Goal: Information Seeking & Learning: Learn about a topic

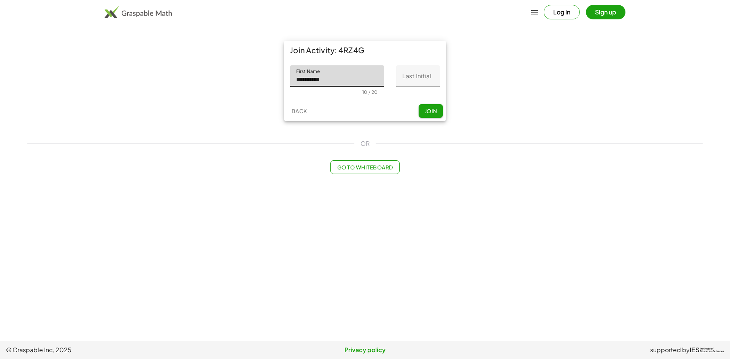
type input "**********"
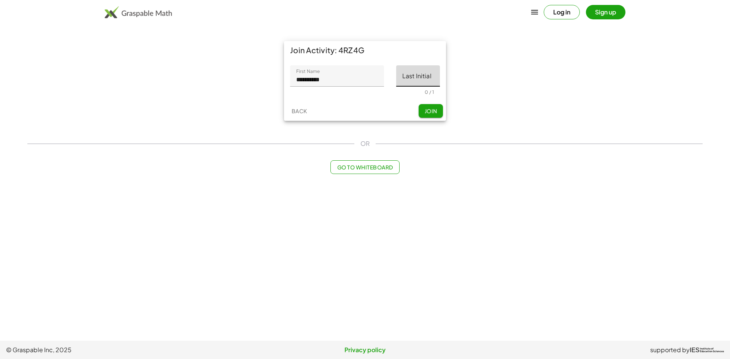
click at [420, 78] on input "Last Initial" at bounding box center [418, 75] width 44 height 21
type input "*"
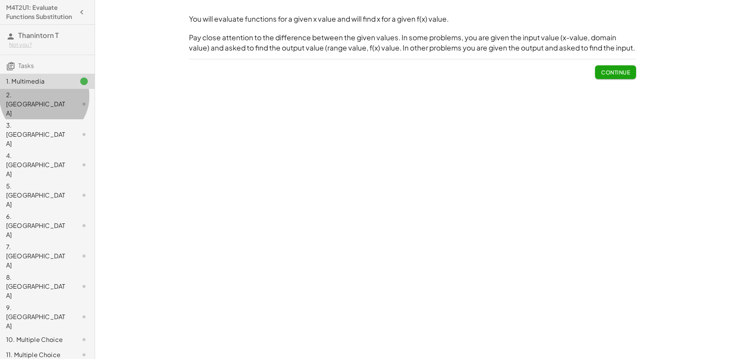
click at [39, 105] on div "2. [GEOGRAPHIC_DATA]" at bounding box center [36, 103] width 61 height 27
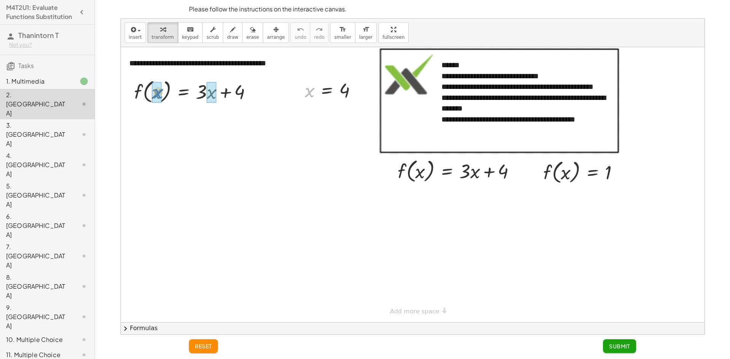
drag, startPoint x: 312, startPoint y: 92, endPoint x: 161, endPoint y: 93, distance: 150.9
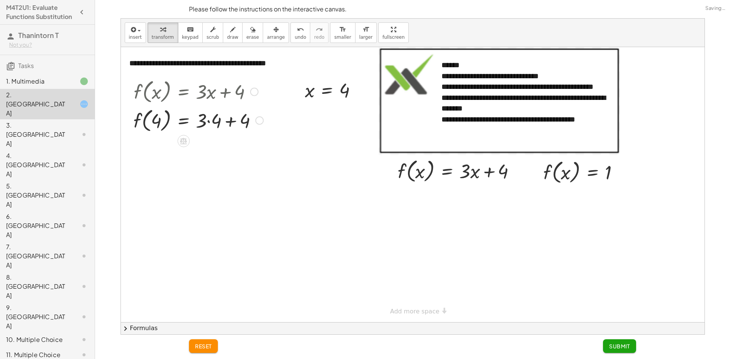
click at [210, 120] on div at bounding box center [199, 120] width 138 height 29
click at [227, 147] on div at bounding box center [199, 148] width 138 height 29
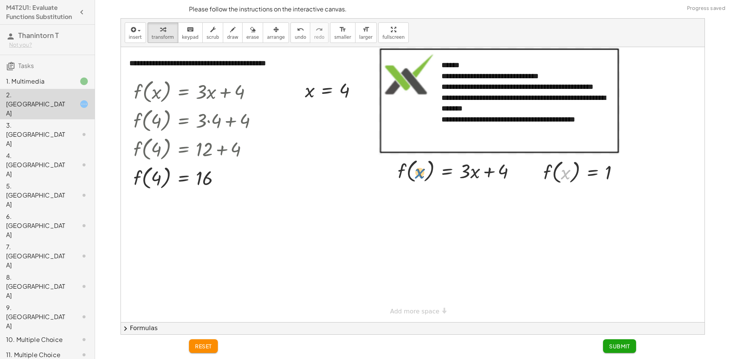
drag, startPoint x: 564, startPoint y: 174, endPoint x: 418, endPoint y: 173, distance: 145.9
drag, startPoint x: 565, startPoint y: 172, endPoint x: 574, endPoint y: 170, distance: 9.2
click at [574, 170] on div at bounding box center [583, 171] width 89 height 29
drag, startPoint x: 537, startPoint y: 173, endPoint x: 540, endPoint y: 176, distance: 5.1
click at [541, 177] on div at bounding box center [542, 177] width 11 height 33
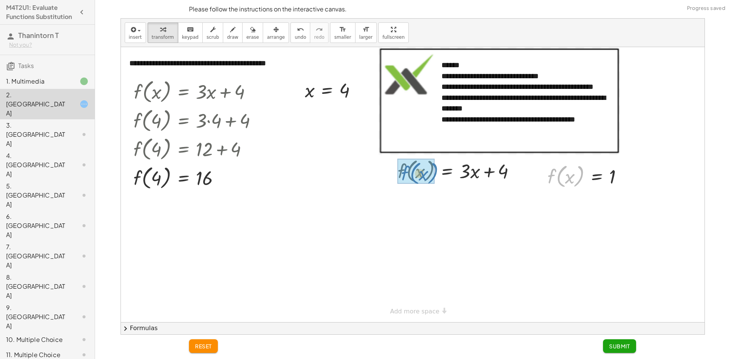
drag, startPoint x: 551, startPoint y: 174, endPoint x: 404, endPoint y: 171, distance: 147.9
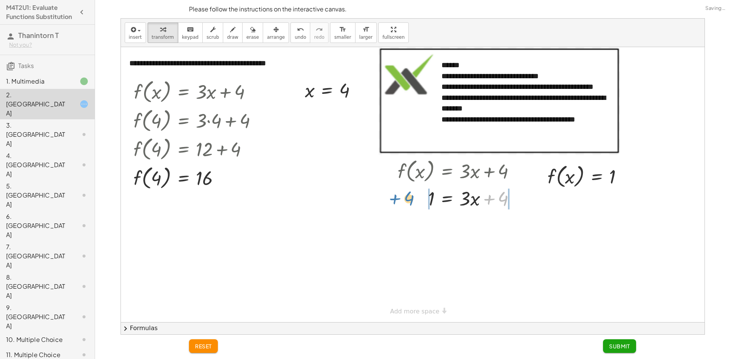
drag, startPoint x: 501, startPoint y: 194, endPoint x: 409, endPoint y: 193, distance: 92.0
click at [409, 193] on div at bounding box center [459, 198] width 131 height 26
click at [433, 224] on div at bounding box center [464, 224] width 172 height 26
click at [447, 171] on div "f ( , x ) = + · 3 · x + 4 1 = + · 3 · x + 4 − 4 + 1 = + · 3 · x + 4 − 4 = + · 3…" at bounding box center [447, 171] width 0 height 0
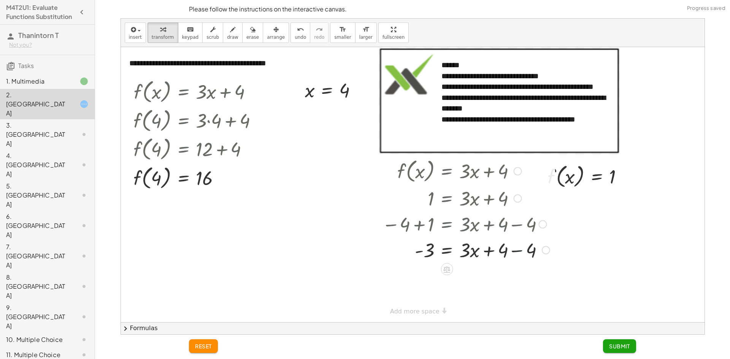
click at [513, 241] on div at bounding box center [465, 250] width 175 height 26
drag, startPoint x: 465, startPoint y: 248, endPoint x: 414, endPoint y: 270, distance: 55.0
click at [428, 280] on div at bounding box center [464, 281] width 172 height 38
click at [474, 280] on div at bounding box center [464, 281] width 172 height 38
click at [611, 343] on span "Submit" at bounding box center [619, 346] width 21 height 7
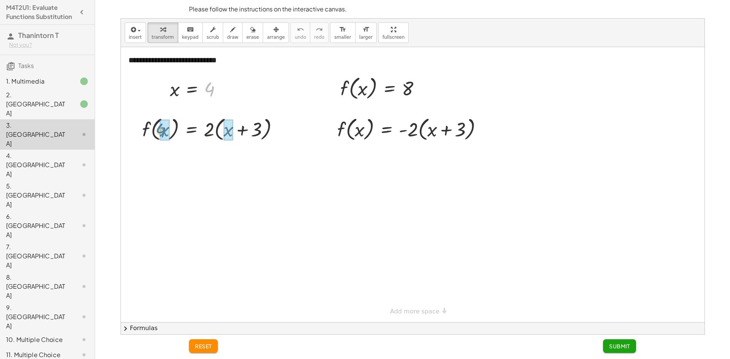
drag, startPoint x: 211, startPoint y: 89, endPoint x: 162, endPoint y: 130, distance: 63.9
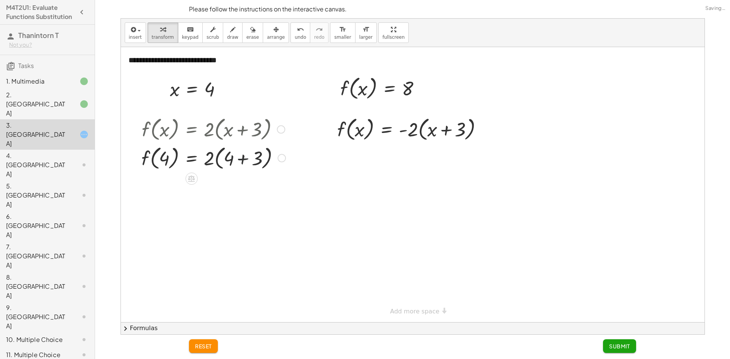
click at [236, 155] on div at bounding box center [214, 157] width 152 height 29
click at [213, 187] on div at bounding box center [214, 186] width 152 height 29
click at [220, 186] on div at bounding box center [214, 186] width 152 height 29
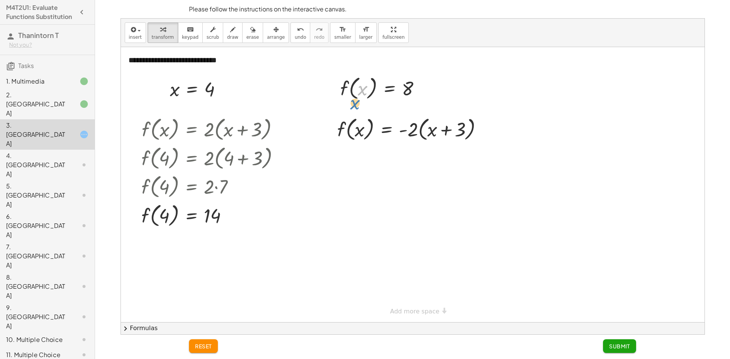
drag, startPoint x: 367, startPoint y: 108, endPoint x: 355, endPoint y: 90, distance: 21.4
click at [355, 97] on div at bounding box center [383, 87] width 94 height 29
drag, startPoint x: 348, startPoint y: 86, endPoint x: 339, endPoint y: 128, distance: 43.0
click at [445, 161] on div at bounding box center [412, 157] width 159 height 29
click at [415, 157] on div at bounding box center [412, 157] width 159 height 29
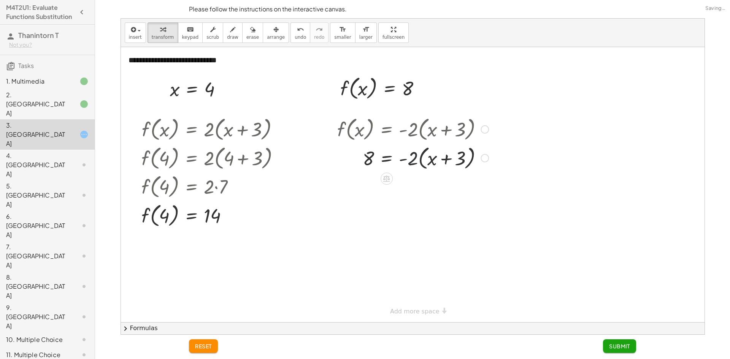
drag, startPoint x: 410, startPoint y: 160, endPoint x: 421, endPoint y: 157, distance: 11.1
click at [418, 160] on div at bounding box center [412, 157] width 159 height 29
drag, startPoint x: 430, startPoint y: 155, endPoint x: 355, endPoint y: 156, distance: 75.6
click at [355, 156] on div at bounding box center [412, 157] width 159 height 29
click at [355, 191] on div at bounding box center [412, 192] width 159 height 40
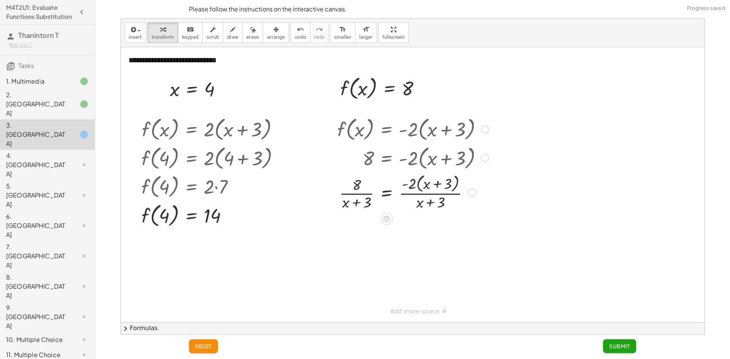
click at [433, 188] on div at bounding box center [412, 192] width 159 height 40
click at [295, 37] on span "undo" at bounding box center [300, 37] width 11 height 5
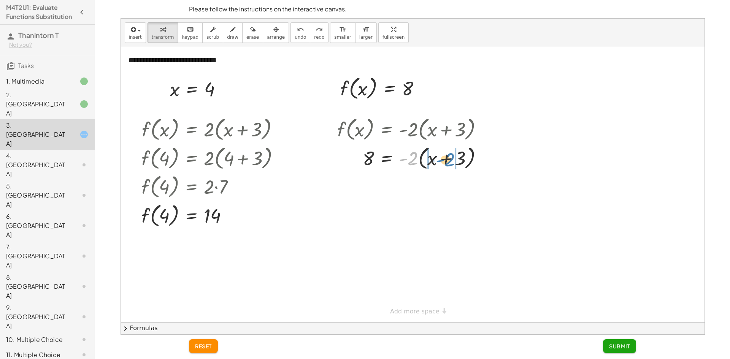
drag, startPoint x: 410, startPoint y: 167, endPoint x: 448, endPoint y: 162, distance: 38.4
click at [448, 162] on div at bounding box center [430, 157] width 148 height 29
click at [462, 188] on div at bounding box center [415, 185] width 164 height 26
click at [464, 184] on div at bounding box center [415, 185] width 164 height 26
click at [466, 187] on div at bounding box center [415, 185] width 164 height 26
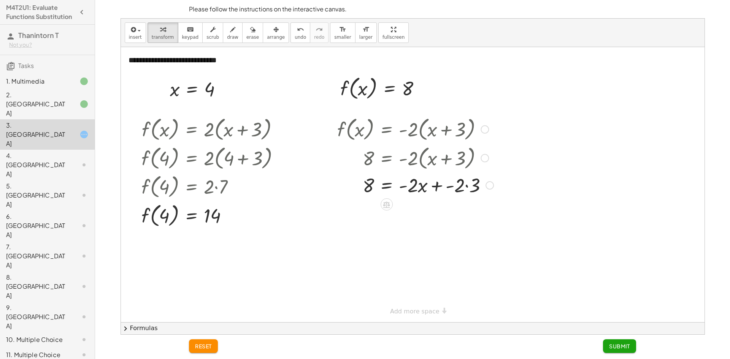
click at [466, 186] on div at bounding box center [415, 185] width 164 height 26
drag, startPoint x: 464, startPoint y: 213, endPoint x: 383, endPoint y: 217, distance: 81.0
click at [383, 217] on div at bounding box center [415, 211] width 164 height 26
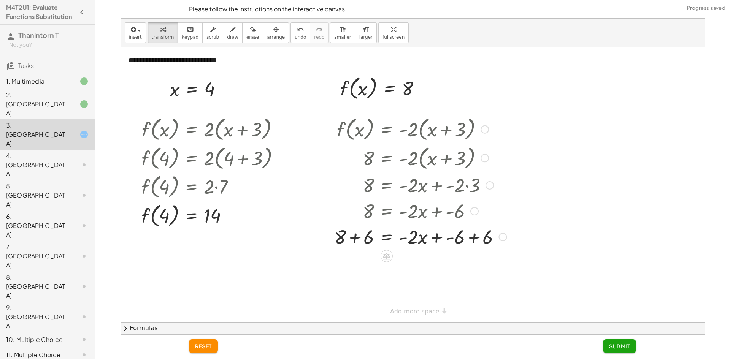
click at [372, 239] on div at bounding box center [420, 236] width 179 height 26
click at [386, 130] on div "f ( , x ) = · - 2 · ( + x + 3 ) 8 = · - 2 · ( + x + 3 ) 8 = + · - 2 · x + · - 2…" at bounding box center [386, 130] width 0 height 0
drag, startPoint x: 411, startPoint y: 265, endPoint x: 368, endPoint y: 286, distance: 48.1
click at [415, 292] on div at bounding box center [420, 294] width 179 height 38
click at [372, 293] on div at bounding box center [420, 294] width 179 height 38
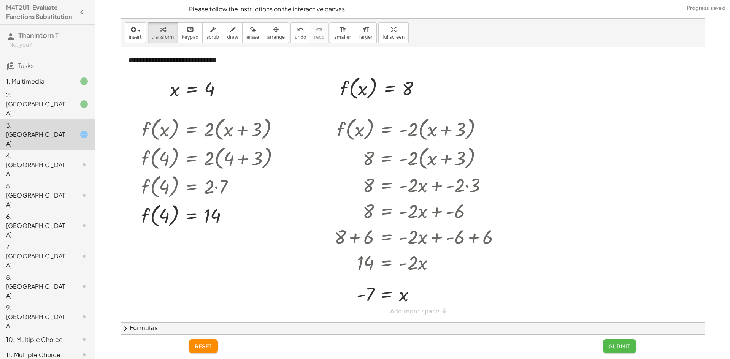
click at [622, 345] on span "Submit" at bounding box center [619, 346] width 21 height 7
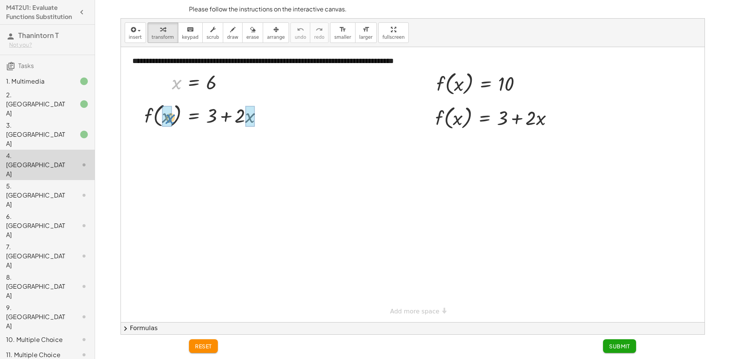
drag, startPoint x: 179, startPoint y: 83, endPoint x: 173, endPoint y: 117, distance: 35.2
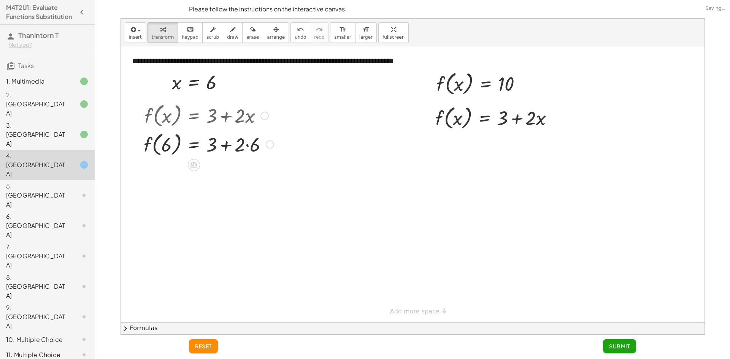
click at [247, 145] on div at bounding box center [209, 144] width 138 height 29
click at [455, 83] on div at bounding box center [481, 83] width 99 height 29
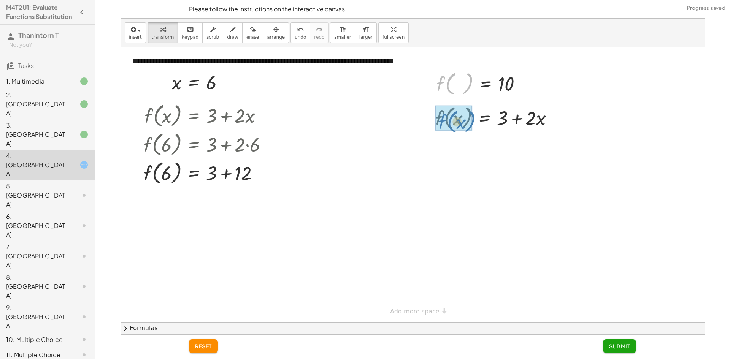
drag, startPoint x: 440, startPoint y: 85, endPoint x: 440, endPoint y: 121, distance: 36.1
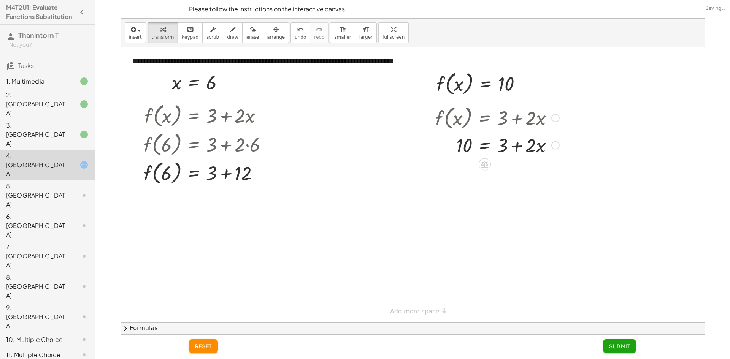
click at [518, 137] on div at bounding box center [496, 145] width 131 height 26
click at [163, 174] on div at bounding box center [209, 172] width 138 height 29
click at [227, 175] on div at bounding box center [209, 172] width 138 height 29
drag, startPoint x: 214, startPoint y: 203, endPoint x: 133, endPoint y: 203, distance: 81.3
click at [133, 203] on div "f ( , x ) = + 3 + · 2 · x f ( , 6 ) = + 3 + · 2 · 6 f ( , 6 ) = + 3 + 12 15 f (…" at bounding box center [205, 158] width 147 height 119
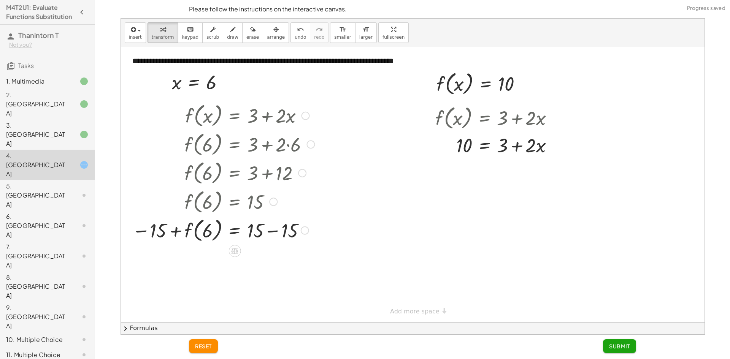
click at [179, 230] on div at bounding box center [223, 229] width 190 height 29
click at [269, 230] on div at bounding box center [223, 229] width 190 height 29
click at [177, 261] on div at bounding box center [223, 258] width 190 height 29
drag, startPoint x: 214, startPoint y: 260, endPoint x: 209, endPoint y: 260, distance: 4.6
click at [213, 260] on div at bounding box center [223, 258] width 190 height 29
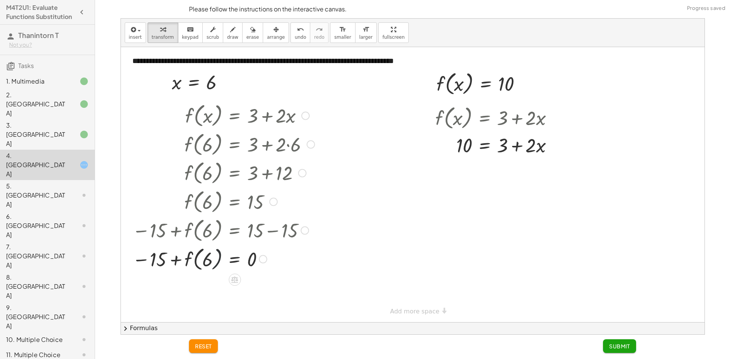
drag, startPoint x: 208, startPoint y: 260, endPoint x: 175, endPoint y: 225, distance: 48.1
click at [204, 257] on div at bounding box center [223, 258] width 190 height 29
click at [290, 25] on button "undo undo" at bounding box center [300, 32] width 20 height 21
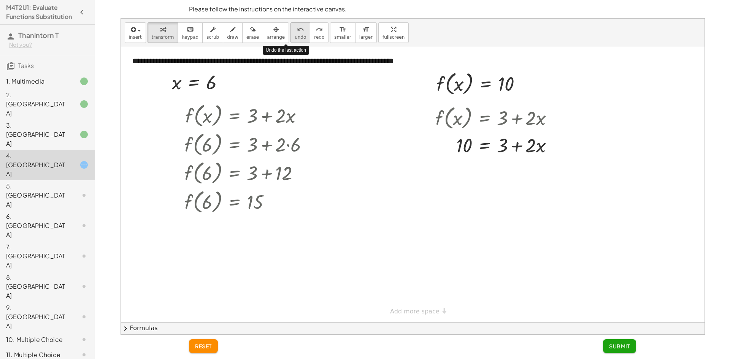
click at [290, 26] on button "undo undo" at bounding box center [300, 32] width 20 height 21
click at [536, 141] on div at bounding box center [496, 145] width 131 height 26
drag, startPoint x: 504, startPoint y: 140, endPoint x: 439, endPoint y: 141, distance: 65.0
click at [439, 141] on div at bounding box center [496, 145] width 131 height 26
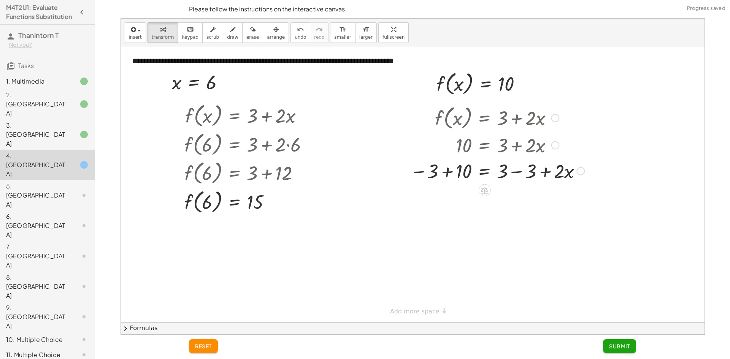
click at [446, 169] on div at bounding box center [497, 171] width 182 height 26
drag, startPoint x: 520, startPoint y: 197, endPoint x: 520, endPoint y: 202, distance: 5.0
click at [520, 198] on div at bounding box center [498, 197] width 185 height 26
drag, startPoint x: 500, startPoint y: 200, endPoint x: 458, endPoint y: 226, distance: 49.9
click at [467, 224] on div at bounding box center [497, 228] width 182 height 38
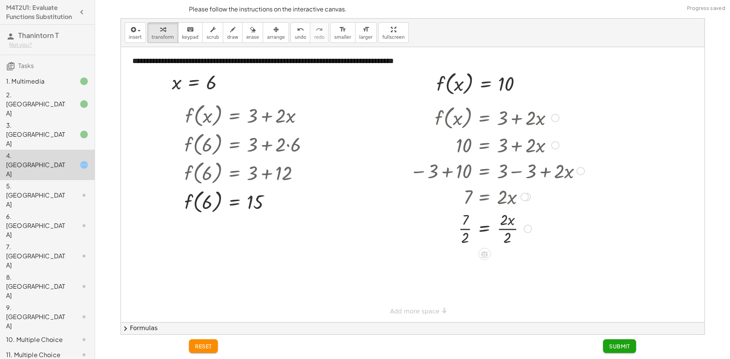
click at [507, 230] on div at bounding box center [497, 228] width 182 height 38
click at [468, 269] on div at bounding box center [497, 266] width 182 height 38
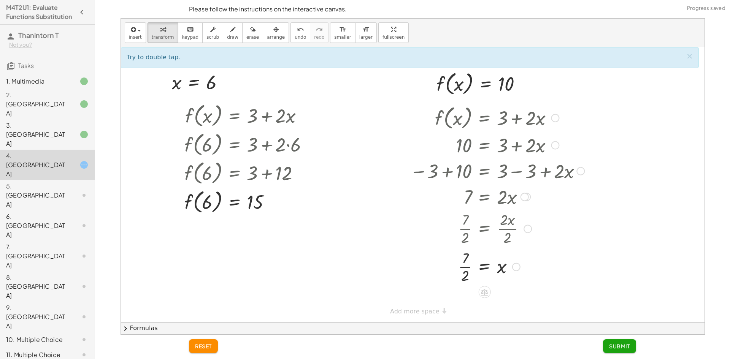
drag, startPoint x: 558, startPoint y: 192, endPoint x: 428, endPoint y: 128, distance: 144.3
click at [484, 118] on div "f ( , x ) = + 3 + · 2 · x 10 = + 3 + · 2 · x − 3 + 10 = + 3 − 3 + · 2 · x 7 = +…" at bounding box center [484, 118] width 0 height 0
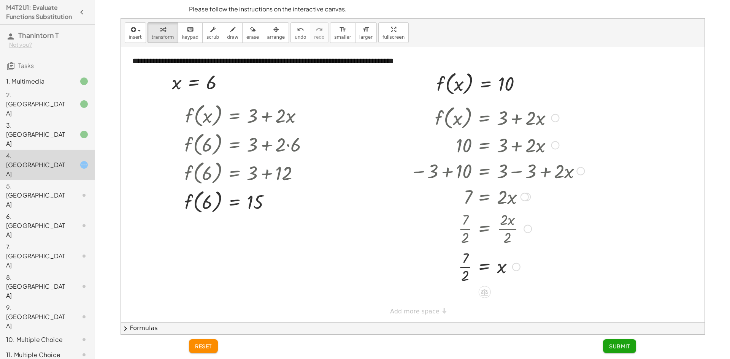
click at [629, 343] on span "Submit" at bounding box center [619, 346] width 21 height 7
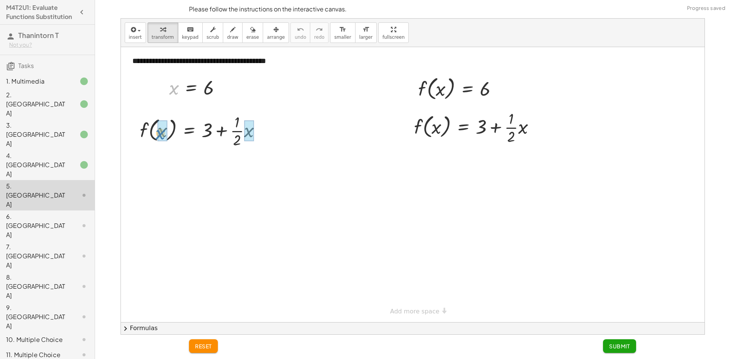
drag, startPoint x: 173, startPoint y: 89, endPoint x: 160, endPoint y: 135, distance: 47.5
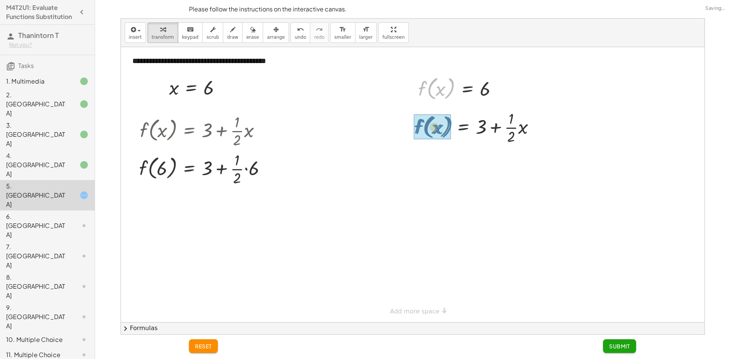
drag, startPoint x: 418, startPoint y: 86, endPoint x: 415, endPoint y: 125, distance: 38.9
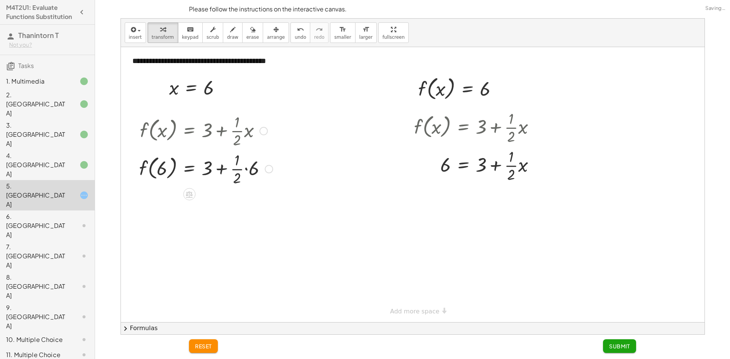
click at [246, 173] on div at bounding box center [205, 168] width 141 height 38
click at [239, 207] on div at bounding box center [205, 206] width 141 height 38
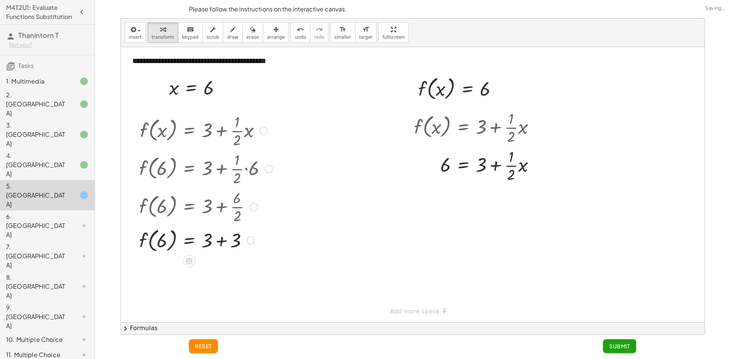
click at [218, 236] on div at bounding box center [205, 239] width 141 height 29
click at [502, 166] on div at bounding box center [477, 165] width 135 height 38
click at [494, 167] on div at bounding box center [477, 165] width 135 height 38
drag, startPoint x: 478, startPoint y: 165, endPoint x: 423, endPoint y: 164, distance: 55.1
click at [423, 164] on div at bounding box center [477, 165] width 135 height 38
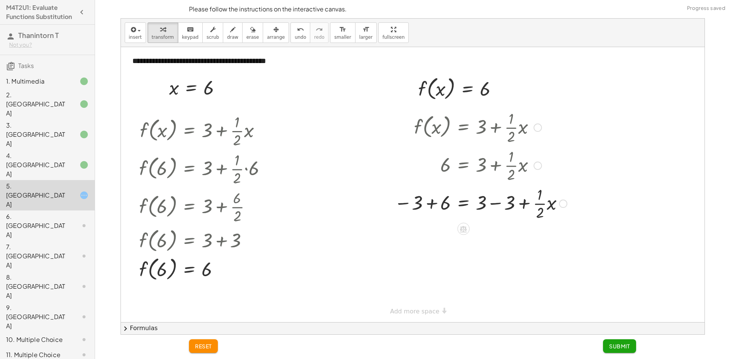
click at [438, 198] on div at bounding box center [480, 203] width 180 height 38
click at [500, 200] on div at bounding box center [492, 216] width 164 height 38
click at [483, 248] on div at bounding box center [480, 241] width 180 height 38
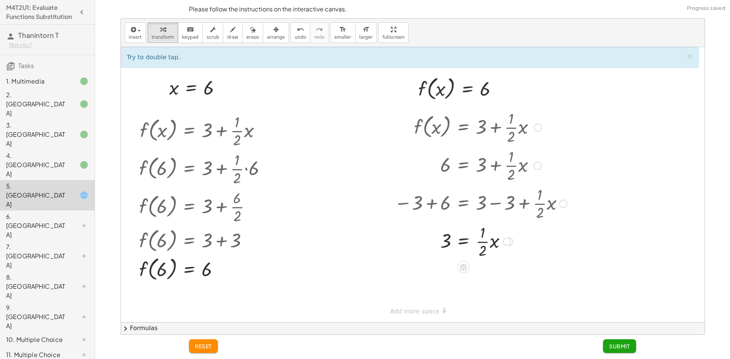
click at [486, 241] on div at bounding box center [480, 241] width 180 height 38
click at [493, 239] on div at bounding box center [480, 241] width 180 height 38
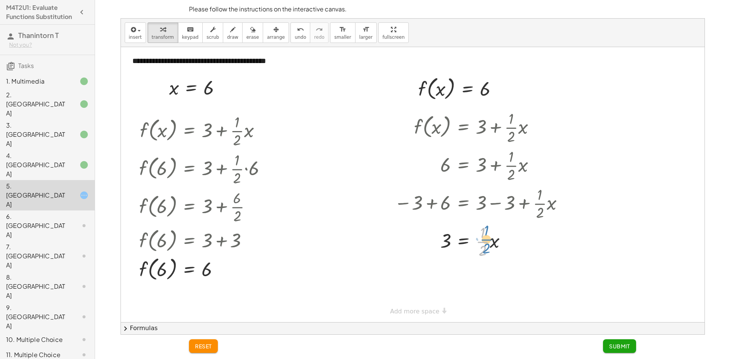
drag, startPoint x: 482, startPoint y: 238, endPoint x: 485, endPoint y: 236, distance: 4.2
click at [485, 236] on div at bounding box center [480, 241] width 180 height 38
drag, startPoint x: 480, startPoint y: 239, endPoint x: 429, endPoint y: 236, distance: 51.8
click at [428, 234] on div at bounding box center [480, 241] width 180 height 38
click at [441, 272] on div at bounding box center [480, 279] width 180 height 38
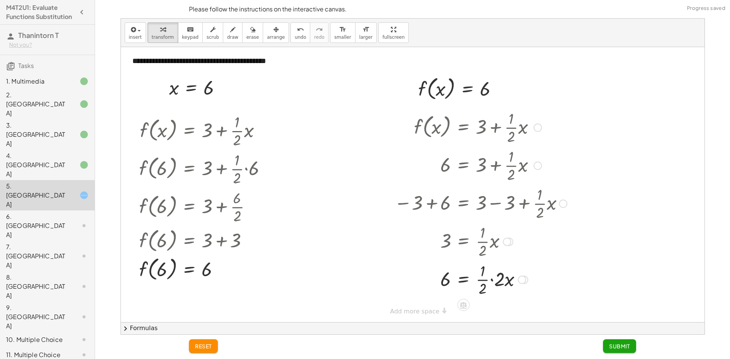
click at [474, 279] on div at bounding box center [480, 279] width 180 height 38
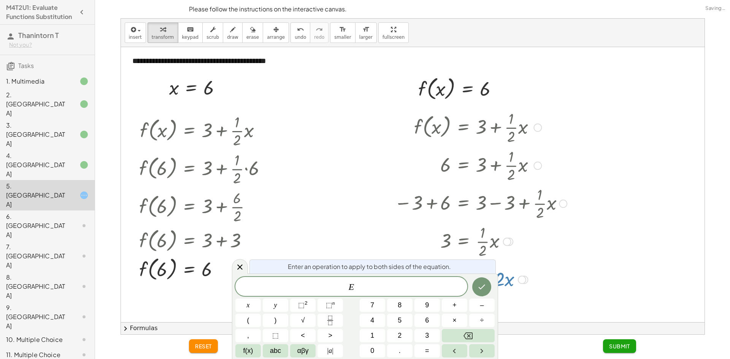
click at [559, 264] on div at bounding box center [480, 279] width 180 height 38
click at [236, 269] on div at bounding box center [240, 266] width 16 height 15
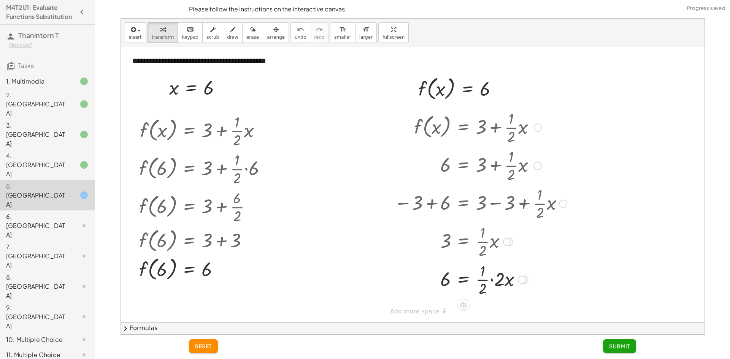
click at [494, 281] on div at bounding box center [480, 279] width 180 height 38
click at [494, 283] on div at bounding box center [480, 279] width 180 height 38
click at [485, 282] on div at bounding box center [480, 279] width 180 height 38
click at [613, 344] on span "Submit" at bounding box center [619, 346] width 21 height 7
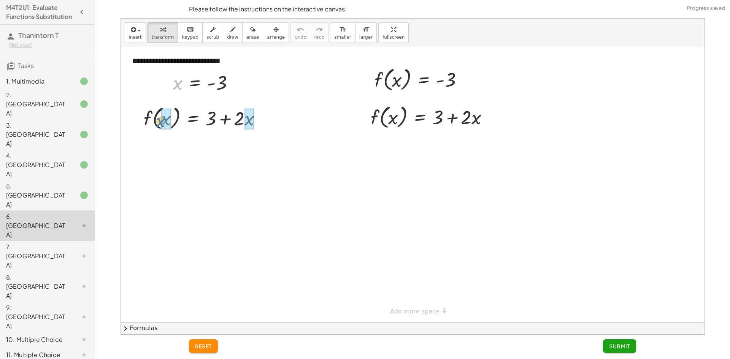
drag, startPoint x: 175, startPoint y: 84, endPoint x: 158, endPoint y: 122, distance: 41.7
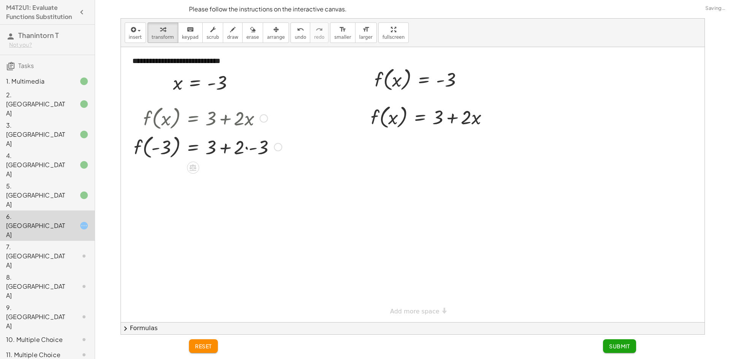
click at [252, 148] on div at bounding box center [207, 146] width 155 height 29
click at [234, 179] on div at bounding box center [207, 175] width 155 height 29
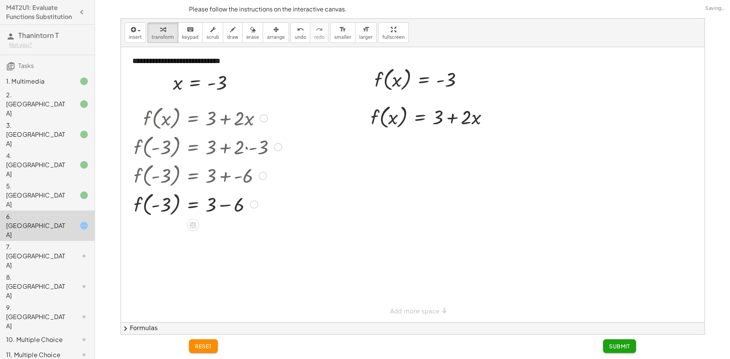
click at [225, 204] on div at bounding box center [207, 204] width 155 height 29
click at [162, 231] on div at bounding box center [207, 232] width 155 height 29
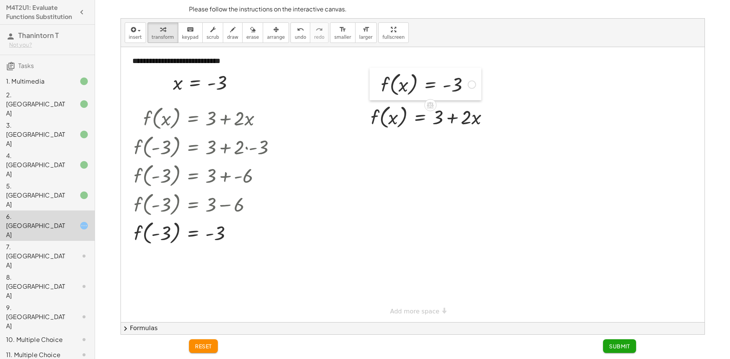
drag, startPoint x: 372, startPoint y: 79, endPoint x: 379, endPoint y: 84, distance: 8.1
click at [379, 84] on div at bounding box center [374, 84] width 11 height 33
drag, startPoint x: 384, startPoint y: 84, endPoint x: 375, endPoint y: 112, distance: 29.7
click at [447, 143] on div at bounding box center [432, 144] width 131 height 26
click at [397, 148] on div at bounding box center [432, 144] width 131 height 26
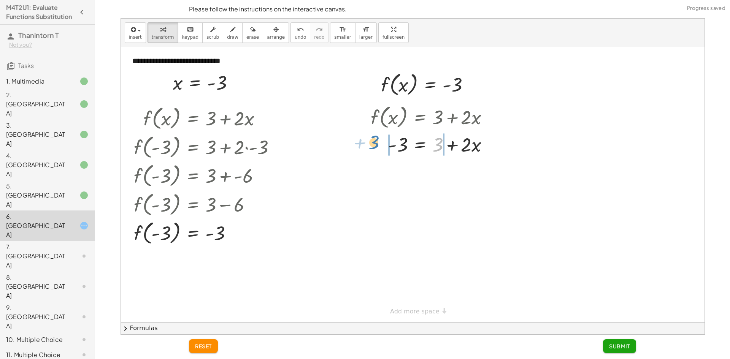
drag, startPoint x: 437, startPoint y: 144, endPoint x: 373, endPoint y: 142, distance: 63.9
click at [373, 142] on div at bounding box center [432, 144] width 131 height 26
drag, startPoint x: 387, startPoint y: 144, endPoint x: 388, endPoint y: 154, distance: 9.5
click at [387, 151] on div at bounding box center [435, 144] width 177 height 26
click at [394, 168] on div at bounding box center [435, 170] width 177 height 26
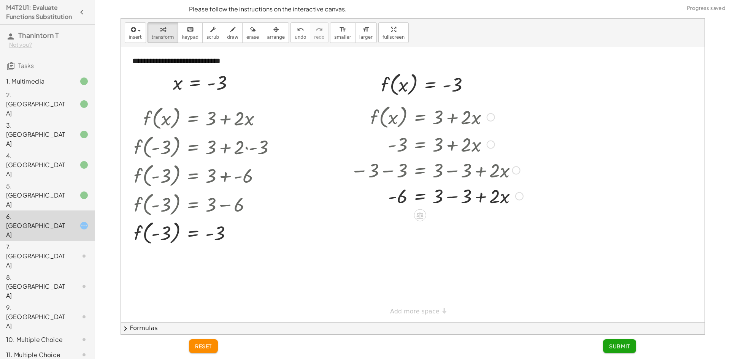
click at [455, 196] on div at bounding box center [437, 196] width 180 height 26
drag, startPoint x: 439, startPoint y: 197, endPoint x: 398, endPoint y: 215, distance: 45.0
drag, startPoint x: 399, startPoint y: 197, endPoint x: 423, endPoint y: 229, distance: 39.8
click at [420, 117] on div "f ( , x ) = + 3 + · 2 · x - 3 = + 3 + · 2 · x − 3 − 3 = + 3 − 3 + · 2 · x - 6 =…" at bounding box center [420, 117] width 0 height 0
click at [400, 226] on div at bounding box center [435, 227] width 177 height 38
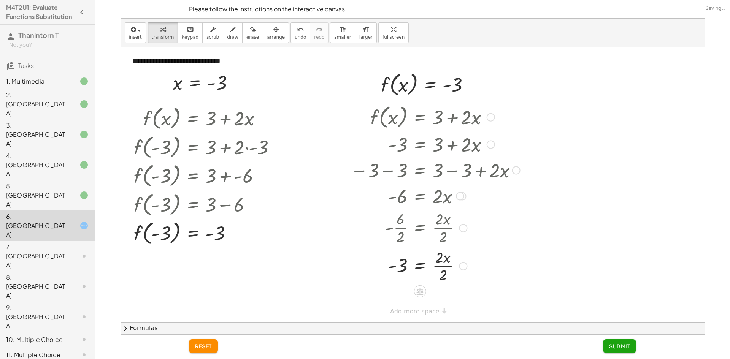
click at [442, 270] on div at bounding box center [435, 266] width 177 height 38
click at [617, 347] on span "Submit" at bounding box center [619, 346] width 21 height 7
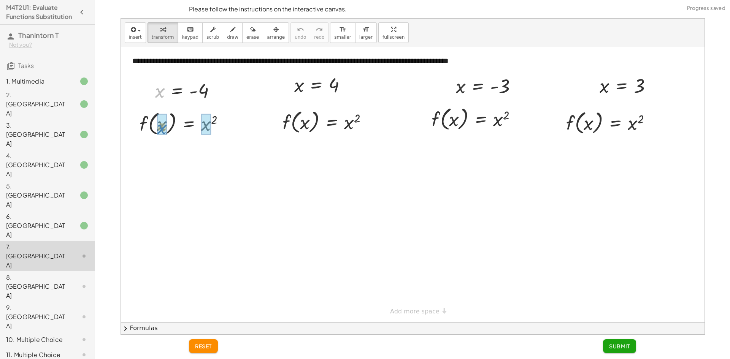
drag, startPoint x: 160, startPoint y: 93, endPoint x: 162, endPoint y: 130, distance: 36.9
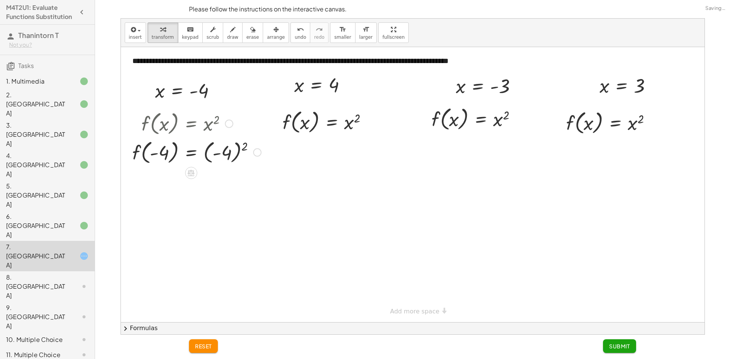
click at [211, 144] on div at bounding box center [196, 152] width 136 height 29
click at [155, 146] on div at bounding box center [196, 152] width 136 height 29
drag, startPoint x: 158, startPoint y: 173, endPoint x: 164, endPoint y: 179, distance: 8.6
click at [159, 176] on div at bounding box center [196, 180] width 136 height 29
click at [154, 180] on div at bounding box center [196, 180] width 136 height 29
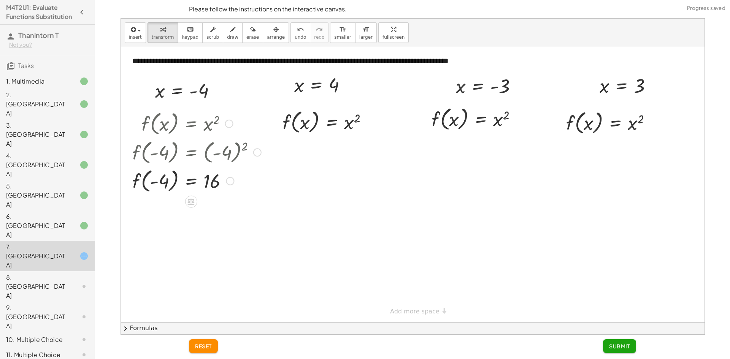
click at [161, 184] on div at bounding box center [196, 180] width 136 height 29
click at [193, 344] on button "reset" at bounding box center [203, 346] width 29 height 14
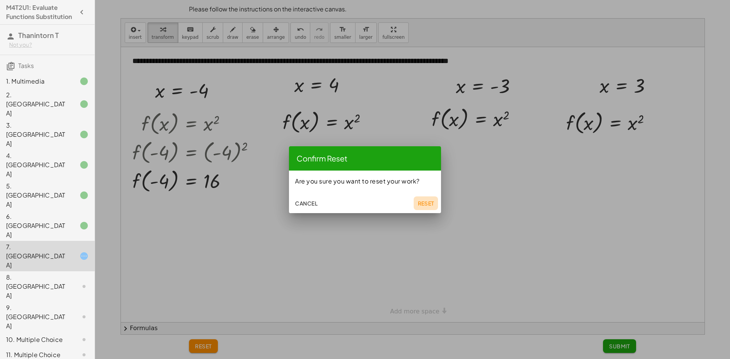
click at [422, 203] on span "Reset" at bounding box center [425, 203] width 17 height 7
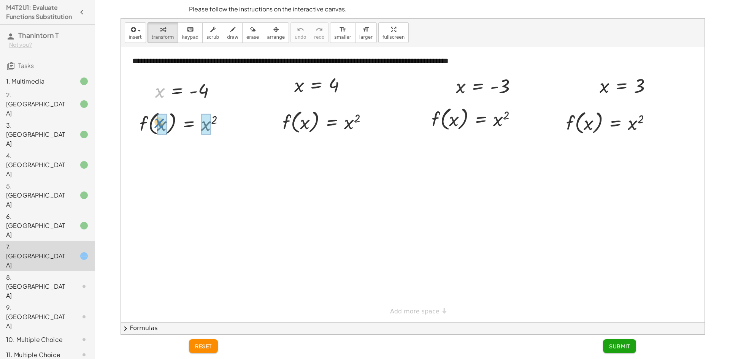
drag, startPoint x: 160, startPoint y: 93, endPoint x: 160, endPoint y: 124, distance: 30.8
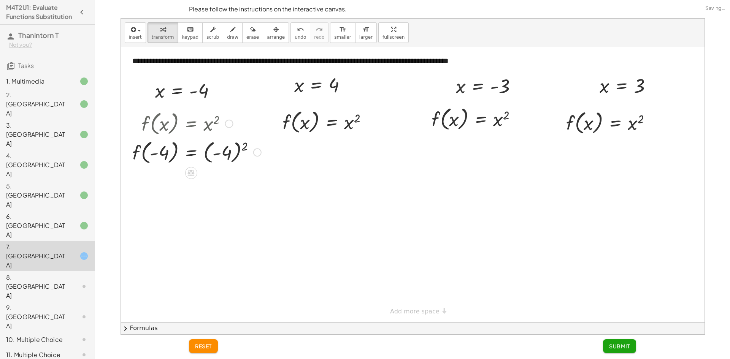
click at [164, 155] on div at bounding box center [196, 152] width 136 height 29
drag, startPoint x: 152, startPoint y: 152, endPoint x: 171, endPoint y: 154, distance: 19.6
click at [155, 154] on div at bounding box center [196, 152] width 136 height 29
click at [215, 152] on div at bounding box center [196, 152] width 136 height 29
click at [211, 175] on div at bounding box center [196, 180] width 136 height 29
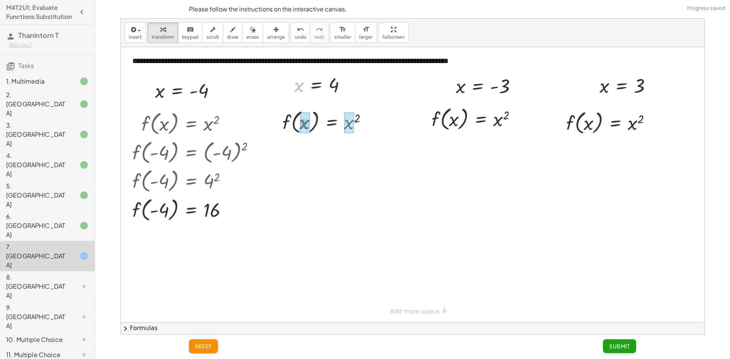
drag, startPoint x: 299, startPoint y: 95, endPoint x: 301, endPoint y: 124, distance: 29.0
click at [361, 153] on div at bounding box center [328, 150] width 100 height 29
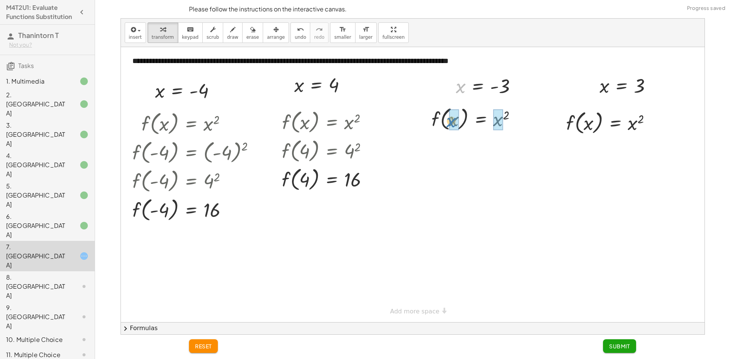
drag, startPoint x: 458, startPoint y: 97, endPoint x: 445, endPoint y: 118, distance: 24.4
click at [506, 126] on div at bounding box center [486, 118] width 137 height 29
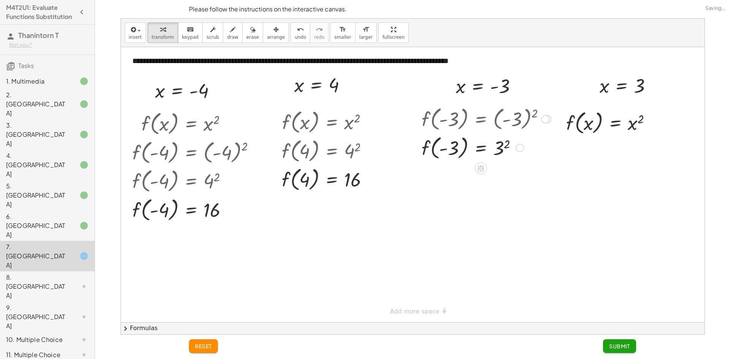
click at [500, 146] on div at bounding box center [486, 147] width 137 height 29
click at [499, 173] on div at bounding box center [486, 176] width 137 height 29
drag, startPoint x: 602, startPoint y: 86, endPoint x: 589, endPoint y: 119, distance: 35.2
click at [637, 123] on div at bounding box center [611, 122] width 101 height 29
click at [610, 338] on div "reset Submit" at bounding box center [412, 347] width 456 height 24
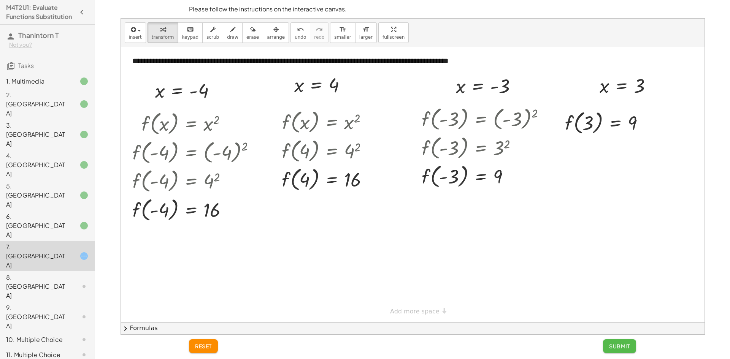
click at [613, 347] on span "Submit" at bounding box center [619, 346] width 21 height 7
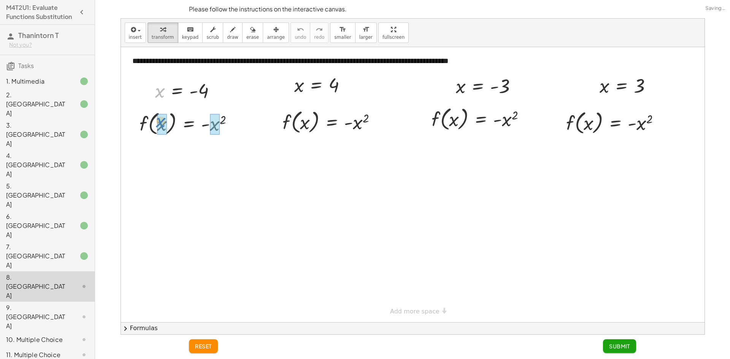
drag, startPoint x: 161, startPoint y: 94, endPoint x: 162, endPoint y: 124, distance: 30.0
click at [223, 127] on div at bounding box center [200, 123] width 145 height 29
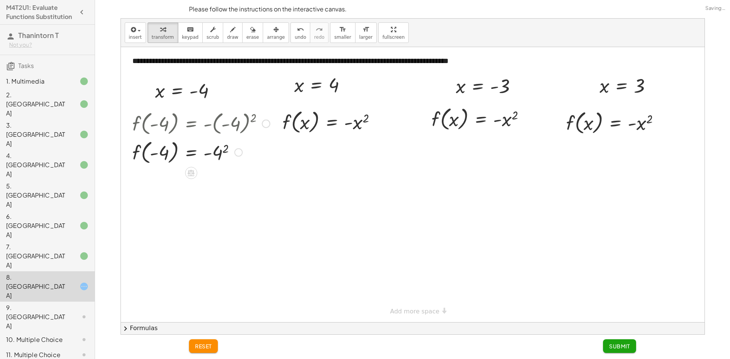
drag, startPoint x: 220, startPoint y: 124, endPoint x: 210, endPoint y: 147, distance: 25.0
click at [0, 0] on div "f ( , x ) = - x 2 f ( , - 4 ) = - ( - 4 ) 2 f ( , ) = - 2 - 4 4" at bounding box center [0, 0] width 0 height 0
click at [218, 154] on div at bounding box center [200, 152] width 145 height 29
drag, startPoint x: 217, startPoint y: 155, endPoint x: 214, endPoint y: 165, distance: 10.2
click at [0, 0] on div "f ( , x ) = - x 2 f ( , - 4 ) = - ( - 4 ) 2 f ( , - 4 ) = - 4 2 f ( , ) = - - 4…" at bounding box center [0, 0] width 0 height 0
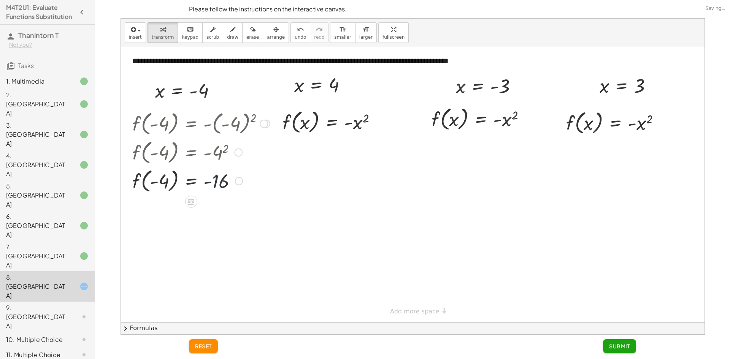
click at [220, 179] on div at bounding box center [200, 180] width 145 height 29
drag, startPoint x: 296, startPoint y: 91, endPoint x: 304, endPoint y: 133, distance: 42.9
click at [304, 133] on div "**********" at bounding box center [412, 184] width 583 height 275
click at [346, 129] on div at bounding box center [332, 121] width 109 height 29
click at [342, 124] on div at bounding box center [332, 121] width 109 height 29
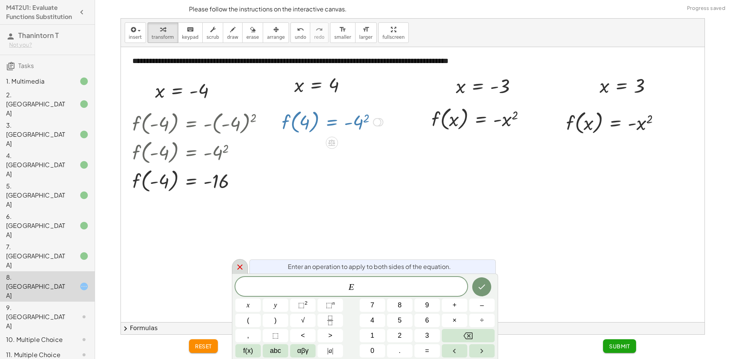
click at [241, 264] on icon at bounding box center [239, 267] width 9 height 9
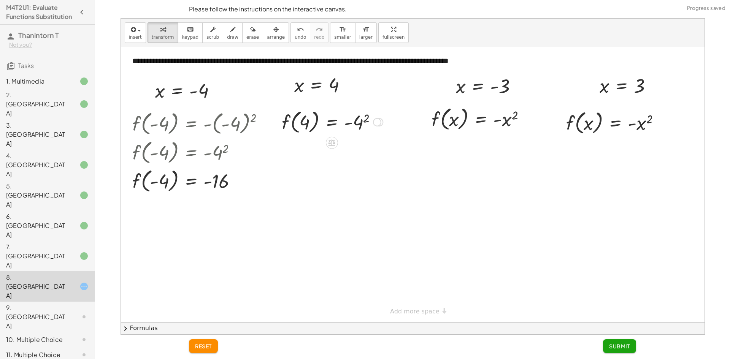
click at [356, 120] on div at bounding box center [332, 121] width 109 height 29
drag, startPoint x: 460, startPoint y: 86, endPoint x: 455, endPoint y: 118, distance: 32.4
click at [527, 122] on div at bounding box center [491, 118] width 146 height 29
click at [497, 149] on div at bounding box center [491, 147] width 146 height 29
click at [512, 148] on div at bounding box center [491, 147] width 146 height 29
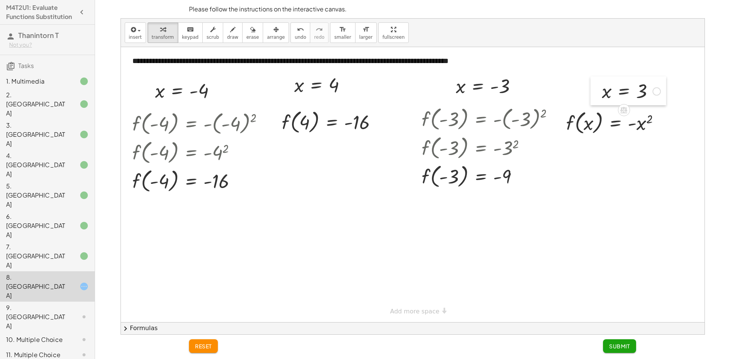
click at [0, 0] on div at bounding box center [0, 0] width 0 height 0
drag, startPoint x: 605, startPoint y: 93, endPoint x: 588, endPoint y: 126, distance: 37.6
click at [632, 122] on div at bounding box center [615, 122] width 109 height 29
click at [648, 119] on div at bounding box center [615, 122] width 109 height 29
click at [615, 347] on span "Submit" at bounding box center [619, 346] width 21 height 7
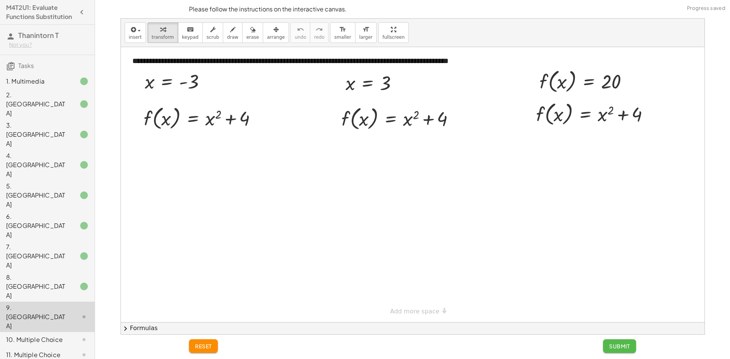
click at [611, 347] on span "Submit" at bounding box center [619, 346] width 21 height 7
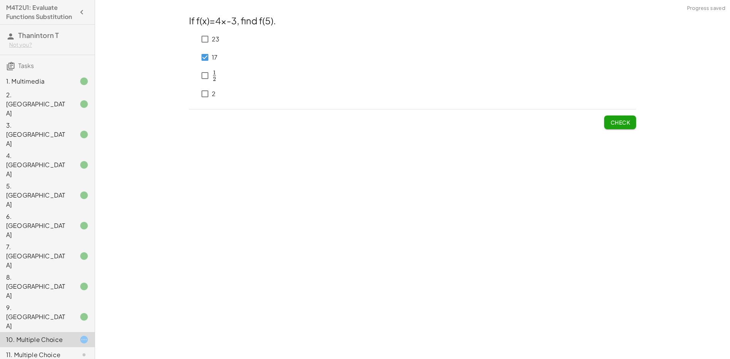
click at [607, 120] on button "Check" at bounding box center [620, 123] width 32 height 14
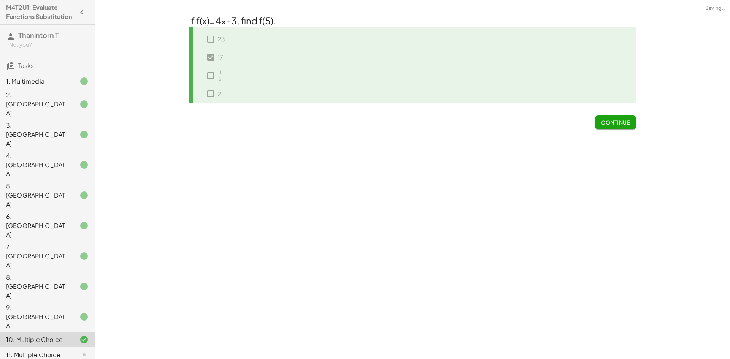
click at [45, 335] on div "11. Multiple Choice" at bounding box center [36, 339] width 61 height 9
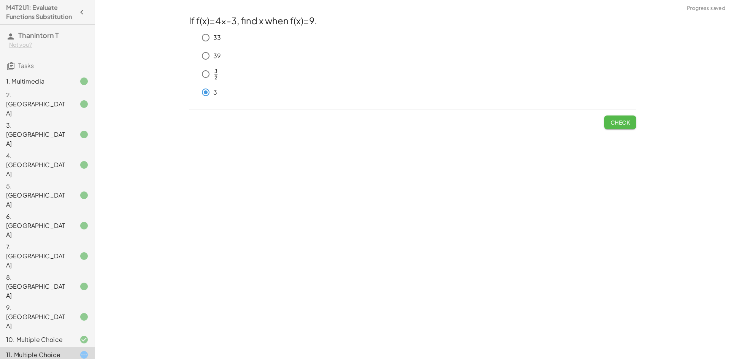
click at [616, 124] on span "Check" at bounding box center [620, 122] width 20 height 7
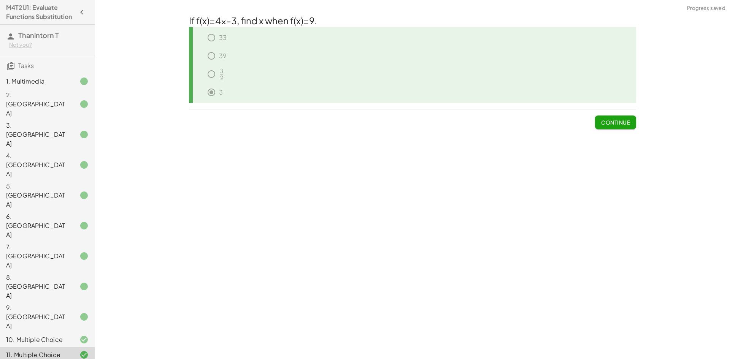
click at [44, 350] on div "12. Multiple Choice" at bounding box center [36, 354] width 61 height 9
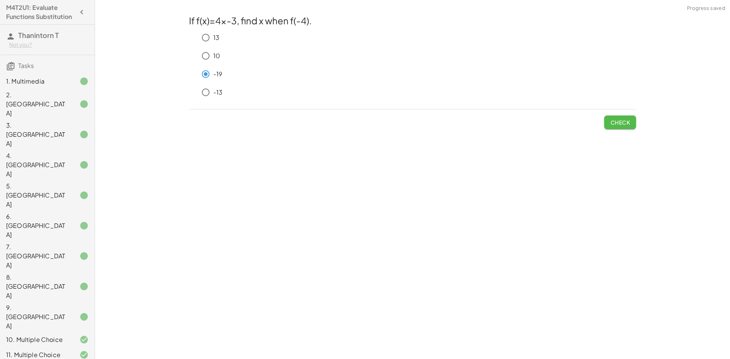
click at [615, 124] on span "Check" at bounding box center [620, 122] width 20 height 7
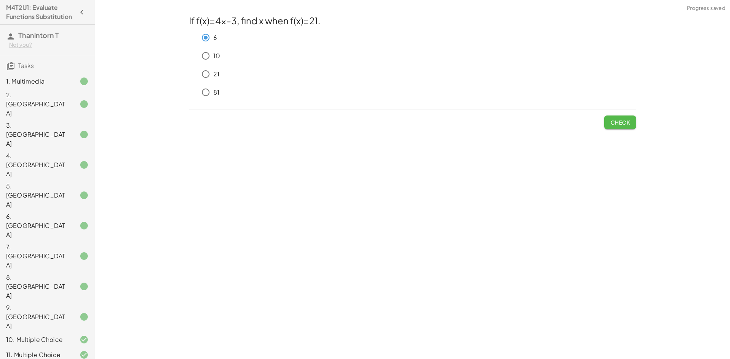
click at [618, 120] on span "Check" at bounding box center [620, 122] width 20 height 7
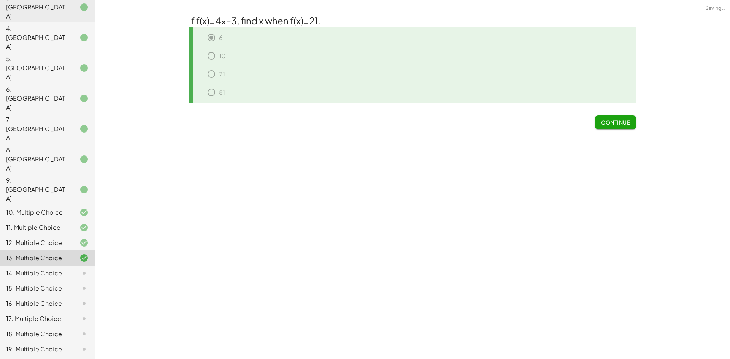
scroll to position [143, 0]
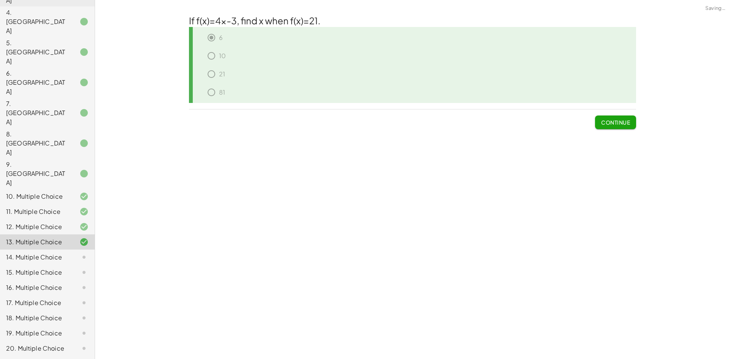
click at [45, 238] on div "14. Multiple Choice" at bounding box center [36, 242] width 61 height 9
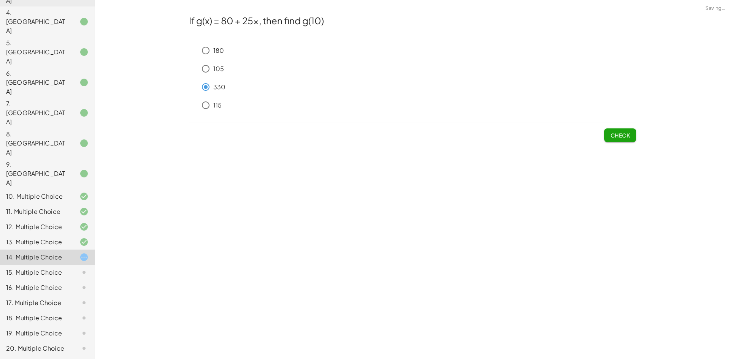
drag, startPoint x: 608, startPoint y: 141, endPoint x: 589, endPoint y: 140, distance: 19.0
click at [599, 140] on div "Check" at bounding box center [412, 132] width 447 height 20
click at [50, 253] on div "15. Multiple Choice" at bounding box center [36, 257] width 61 height 9
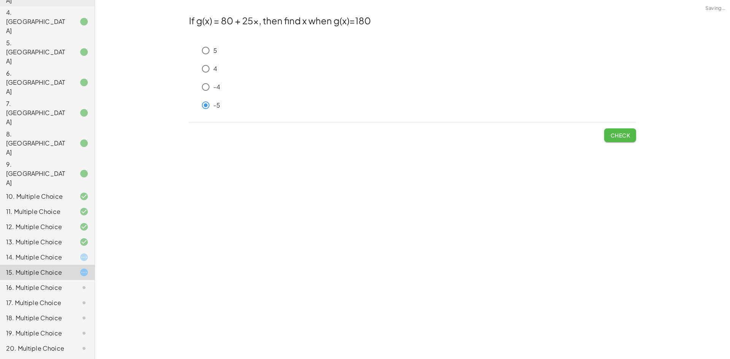
drag, startPoint x: 618, startPoint y: 132, endPoint x: 598, endPoint y: 141, distance: 22.5
click at [617, 132] on span "Check" at bounding box center [620, 135] width 20 height 7
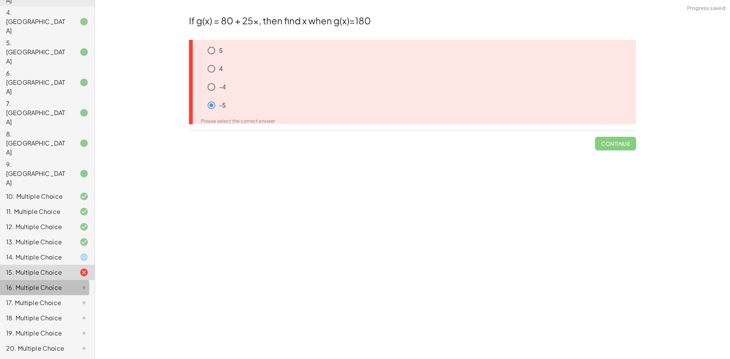
click at [68, 268] on div at bounding box center [77, 272] width 21 height 9
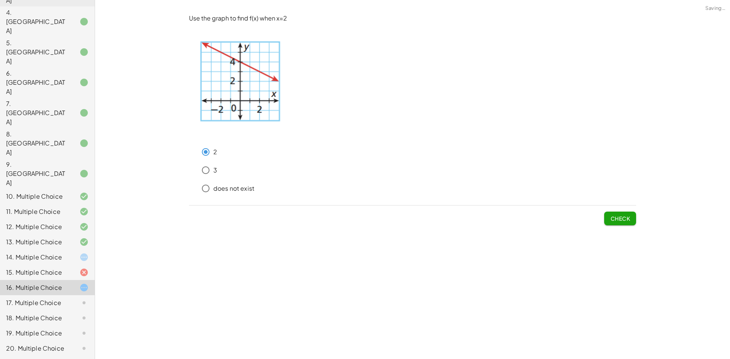
click at [630, 211] on span "Check" at bounding box center [620, 216] width 32 height 20
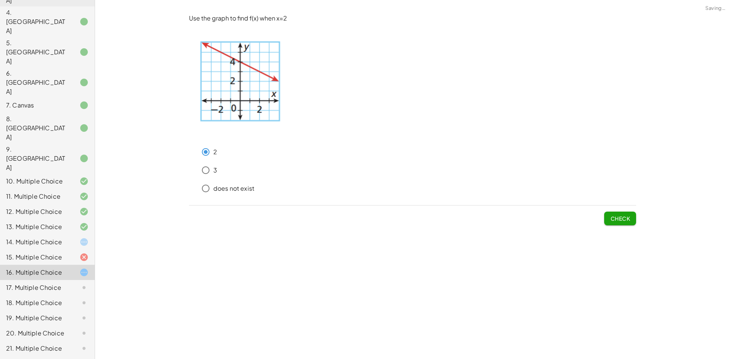
click at [624, 215] on span "Check" at bounding box center [620, 218] width 20 height 7
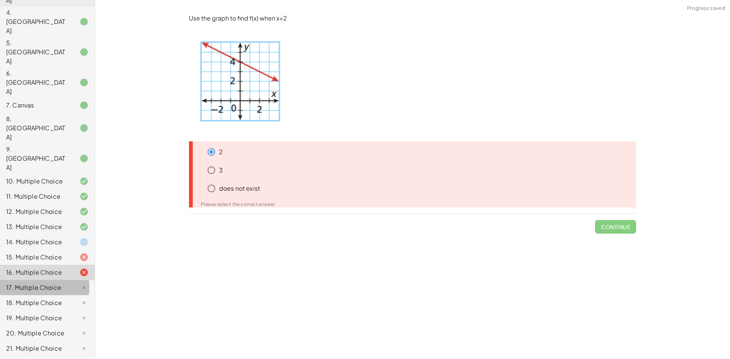
click at [58, 283] on div "17. Multiple Choice" at bounding box center [36, 287] width 61 height 9
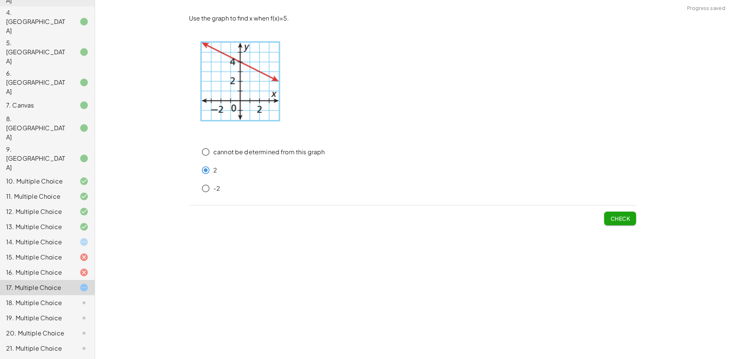
click at [618, 214] on button "Check" at bounding box center [620, 219] width 32 height 14
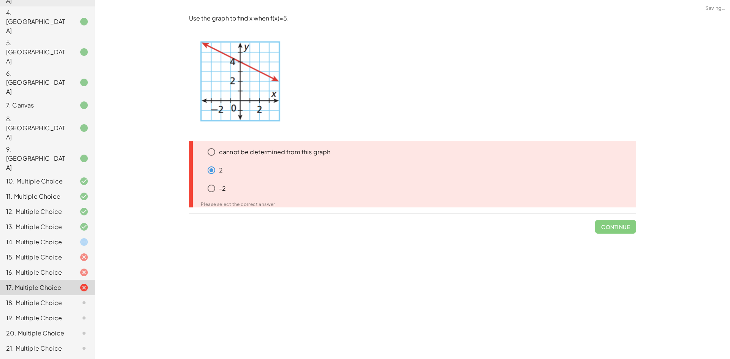
click at [54, 326] on div "18. Multiple Choice" at bounding box center [47, 333] width 95 height 15
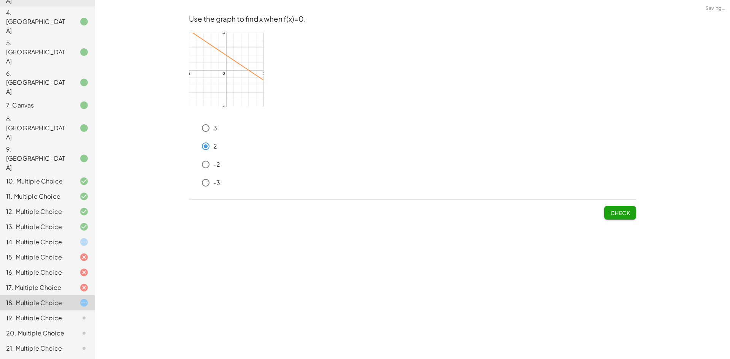
click at [613, 208] on button "Check" at bounding box center [620, 213] width 32 height 14
click at [59, 341] on div "19. Multiple Choice" at bounding box center [47, 348] width 95 height 15
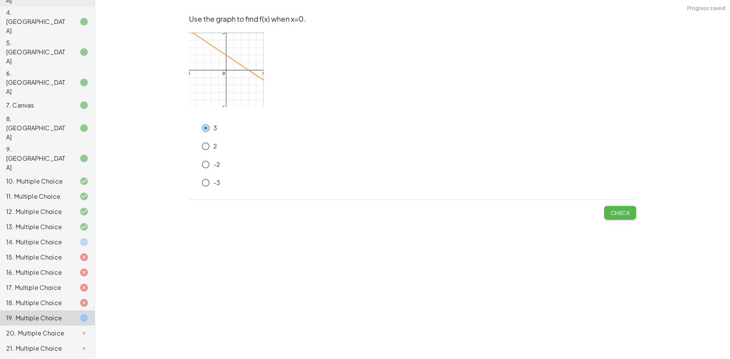
click at [628, 210] on span "Check" at bounding box center [620, 212] width 20 height 7
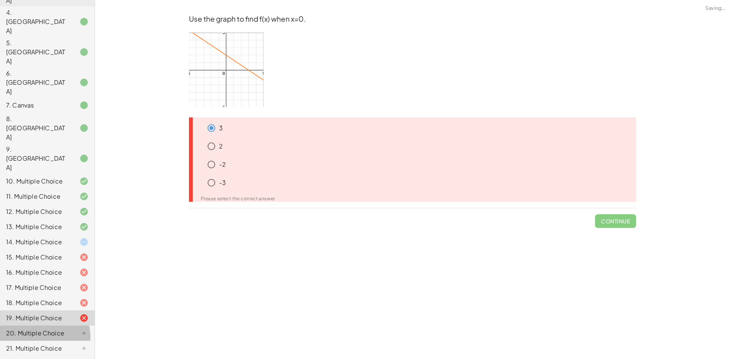
click at [42, 329] on div "20. Multiple Choice" at bounding box center [36, 333] width 61 height 9
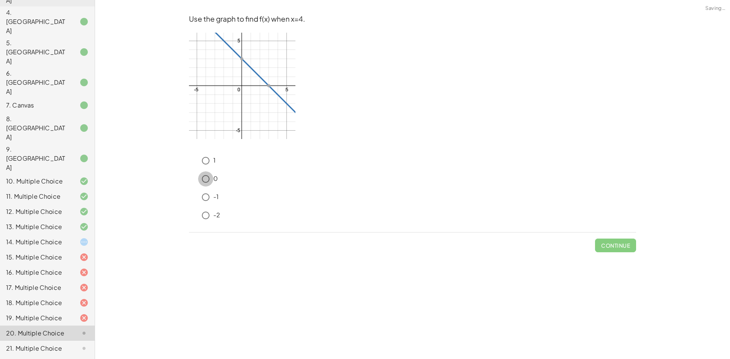
click at [209, 188] on div "0" at bounding box center [412, 180] width 447 height 18
click at [619, 249] on span "Continue" at bounding box center [615, 243] width 41 height 20
drag, startPoint x: 610, startPoint y: 243, endPoint x: 583, endPoint y: 252, distance: 28.2
click at [606, 242] on button "Check" at bounding box center [620, 246] width 32 height 14
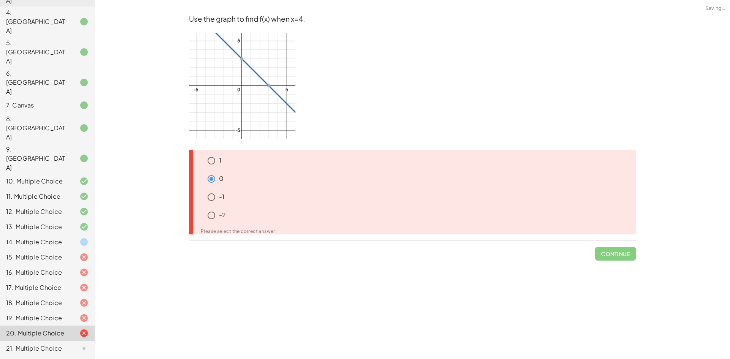
click at [54, 344] on div "21. Multiple Choice" at bounding box center [36, 348] width 61 height 9
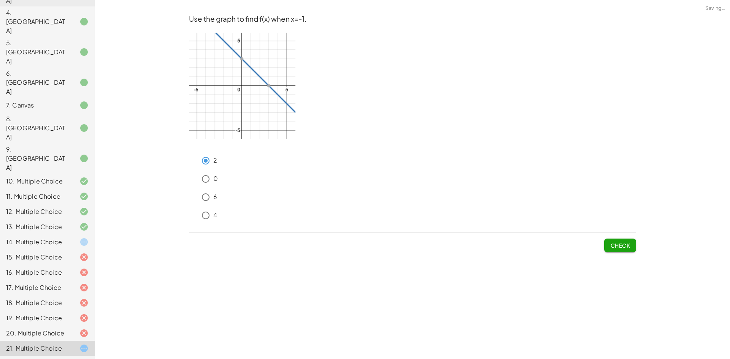
click at [618, 241] on button "Check" at bounding box center [620, 246] width 32 height 14
click at [67, 359] on div at bounding box center [77, 363] width 21 height 9
click at [613, 240] on button "Check" at bounding box center [620, 246] width 32 height 14
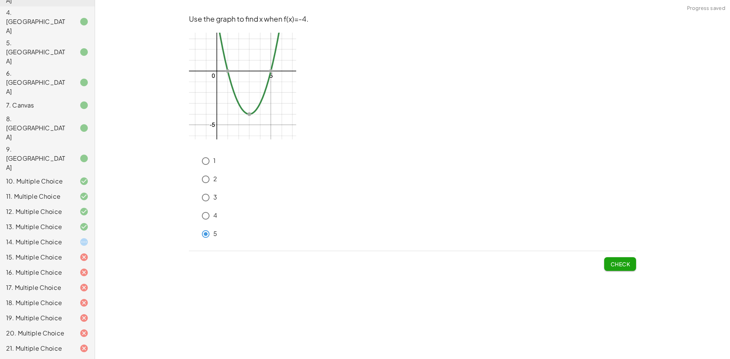
click at [621, 266] on span "Check" at bounding box center [620, 264] width 20 height 7
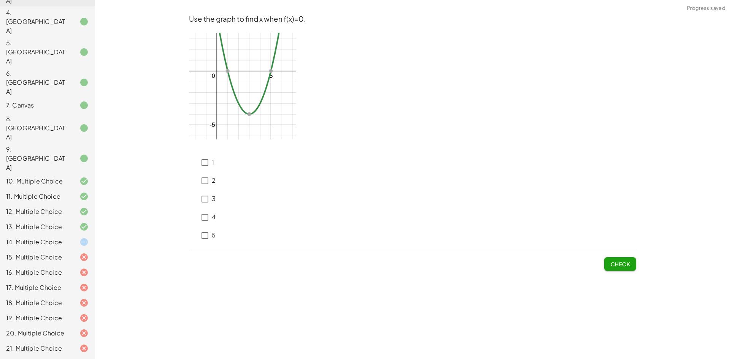
click at [208, 171] on div "1 2 3 4 5" at bounding box center [202, 197] width 27 height 94
drag, startPoint x: 613, startPoint y: 269, endPoint x: 603, endPoint y: 273, distance: 11.4
click at [611, 269] on button "Check" at bounding box center [620, 264] width 32 height 14
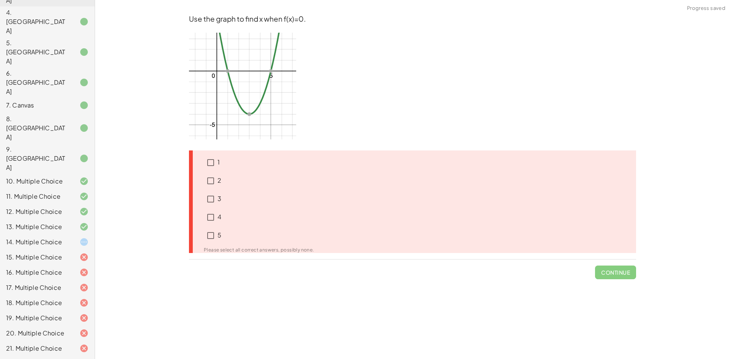
drag, startPoint x: 30, startPoint y: 345, endPoint x: 168, endPoint y: 341, distance: 138.0
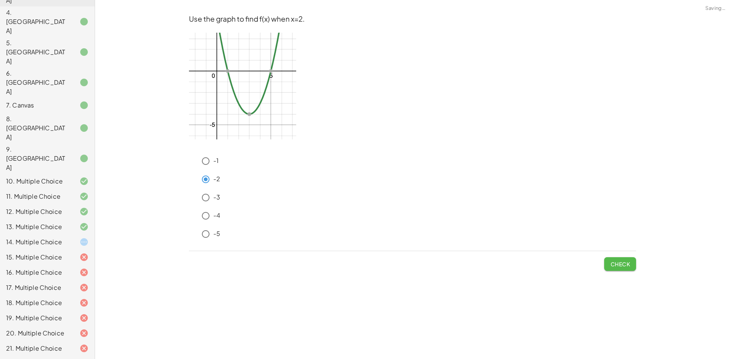
click at [619, 265] on span "Check" at bounding box center [620, 264] width 20 height 7
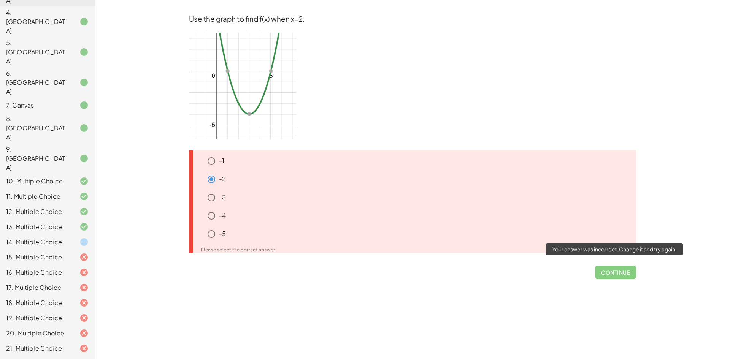
click at [602, 278] on span "Continue" at bounding box center [615, 270] width 41 height 20
drag, startPoint x: 603, startPoint y: 278, endPoint x: 609, endPoint y: 231, distance: 47.6
click at [602, 274] on span "Continue" at bounding box center [615, 270] width 41 height 20
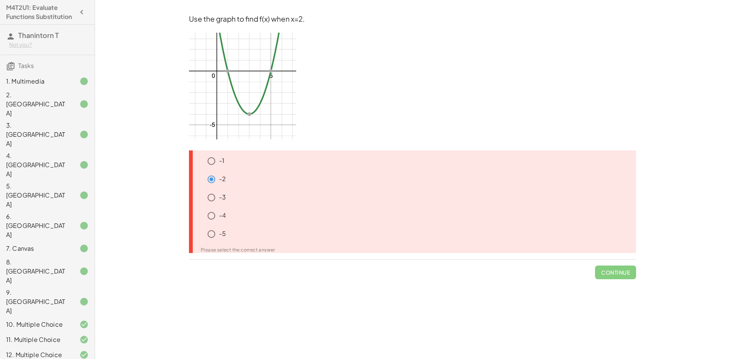
click at [729, 162] on div "You will evaluate functions for a given x value and will find x for a given f(x…" at bounding box center [412, 179] width 635 height 359
drag, startPoint x: 494, startPoint y: 127, endPoint x: 503, endPoint y: 125, distance: 8.9
click at [500, 126] on p at bounding box center [412, 87] width 447 height 109
drag, startPoint x: 725, startPoint y: 0, endPoint x: 515, endPoint y: 173, distance: 272.7
click at [570, 53] on p at bounding box center [412, 87] width 447 height 109
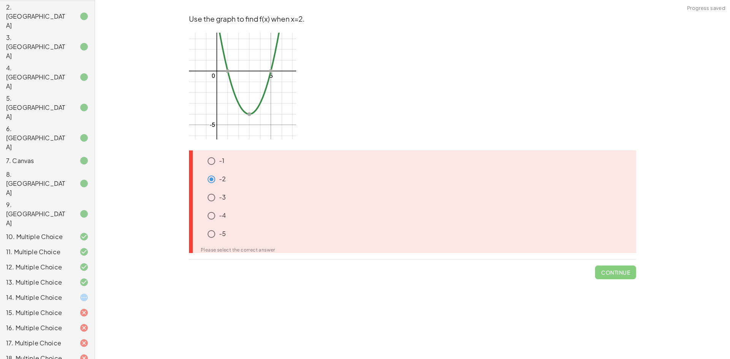
scroll to position [143, 0]
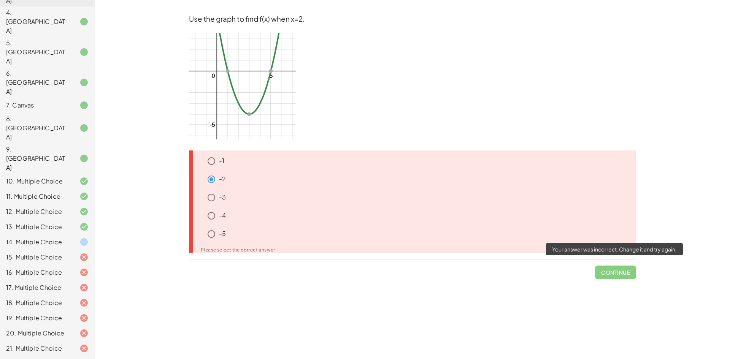
drag, startPoint x: 45, startPoint y: 340, endPoint x: 613, endPoint y: 270, distance: 572.4
drag, startPoint x: 613, startPoint y: 270, endPoint x: 619, endPoint y: 281, distance: 12.4
click at [619, 281] on div "Use the graph to find f(x) when x=2. -1 -2 -3 -4 -5 Please select the correct a…" at bounding box center [412, 147] width 456 height 274
click at [618, 277] on span "Continue" at bounding box center [615, 270] width 41 height 20
click at [81, 238] on icon at bounding box center [83, 242] width 9 height 9
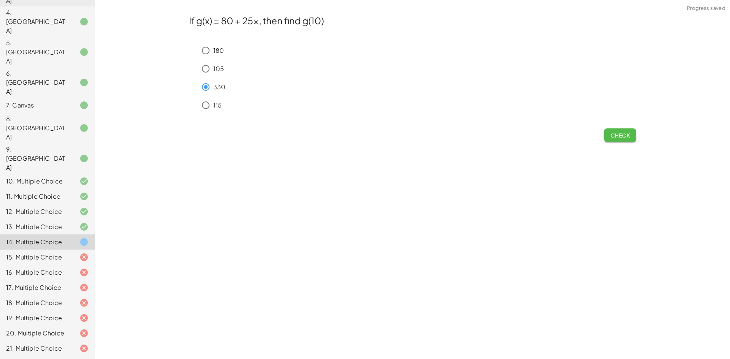
click at [617, 130] on button "Check" at bounding box center [620, 135] width 32 height 14
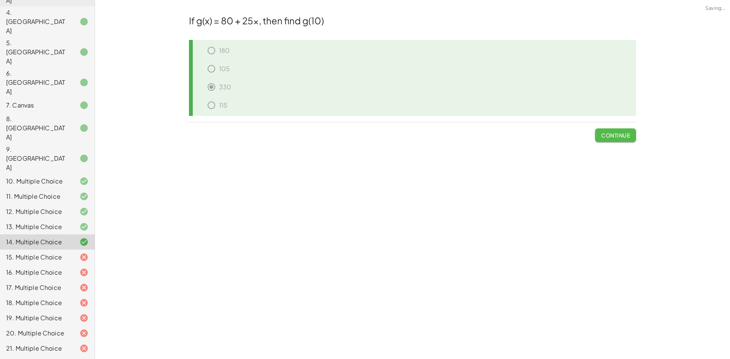
click at [619, 140] on button "Continue" at bounding box center [615, 135] width 41 height 14
